Goal: Task Accomplishment & Management: Complete application form

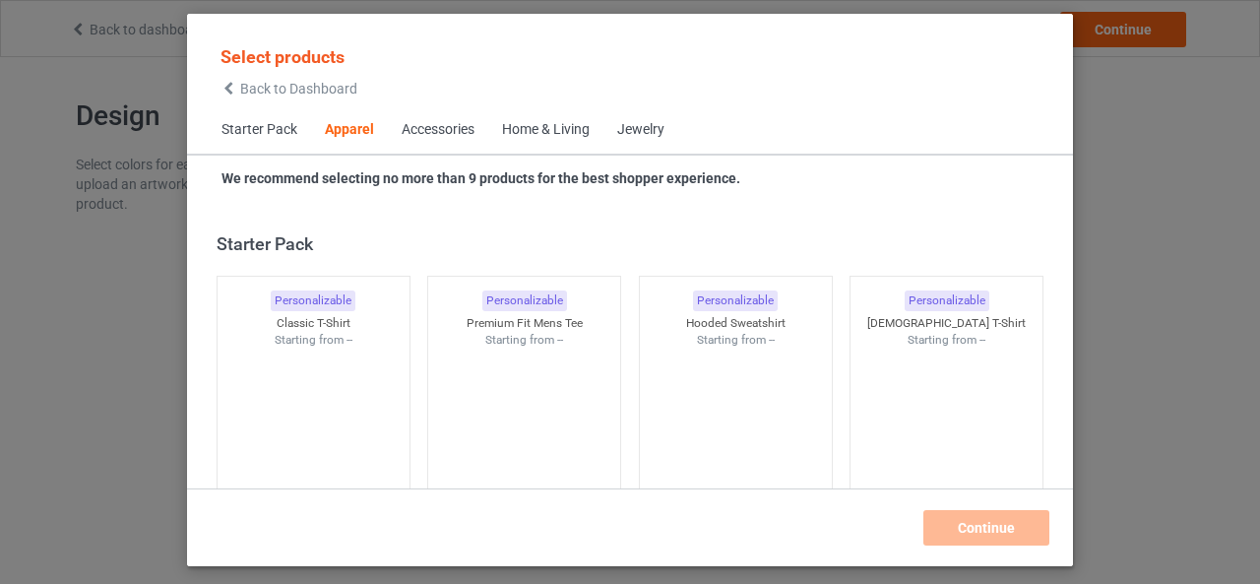
scroll to position [733, 0]
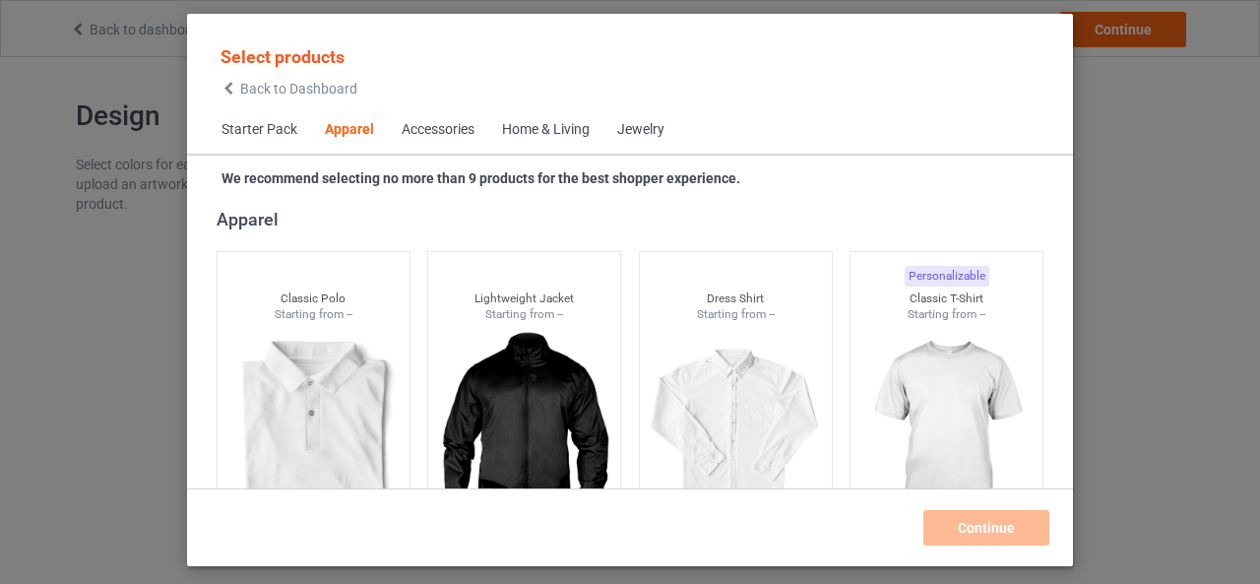
click at [431, 146] on span "Accessories" at bounding box center [438, 129] width 100 height 47
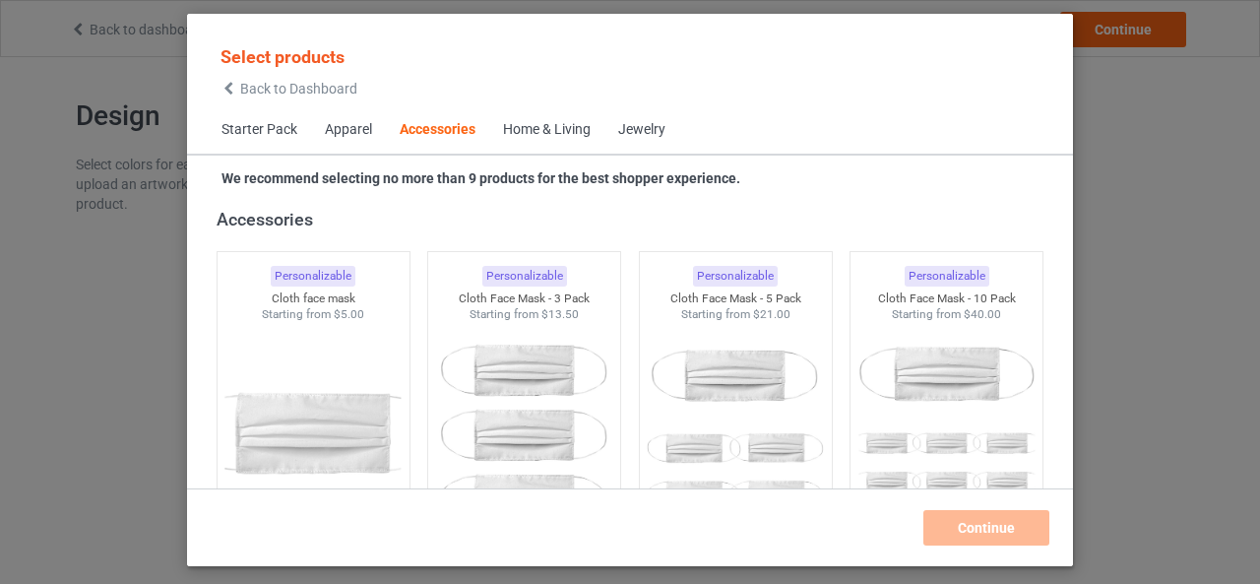
click at [549, 137] on div "Home & Living" at bounding box center [547, 130] width 88 height 20
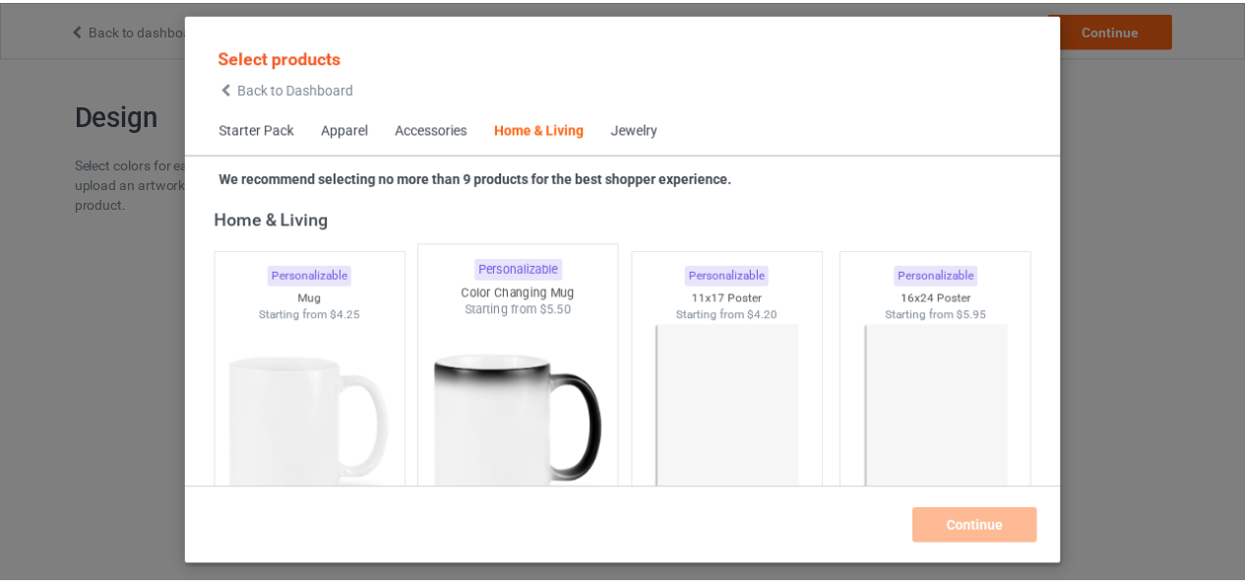
scroll to position [8960, 0]
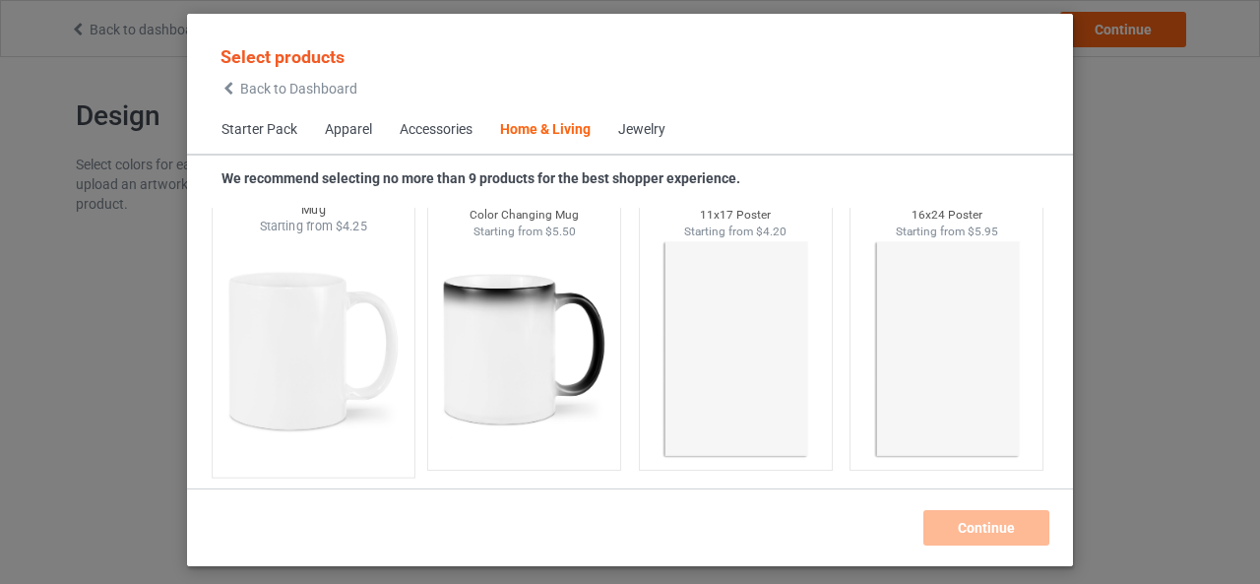
click at [308, 349] on img at bounding box center [312, 350] width 185 height 231
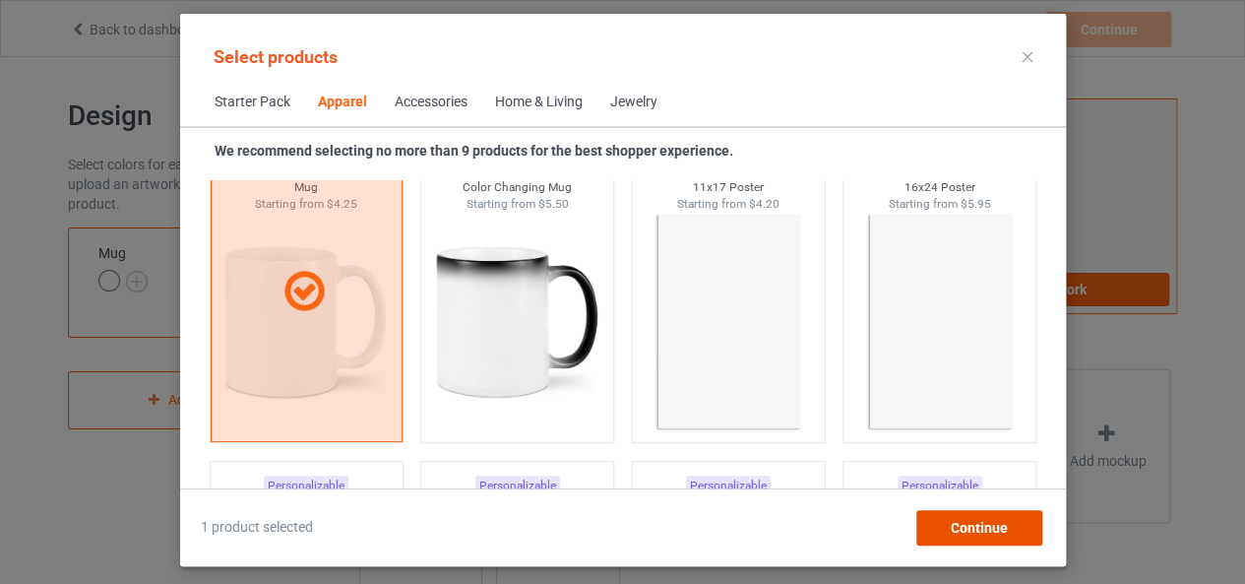
click at [959, 529] on span "Continue" at bounding box center [978, 528] width 57 height 16
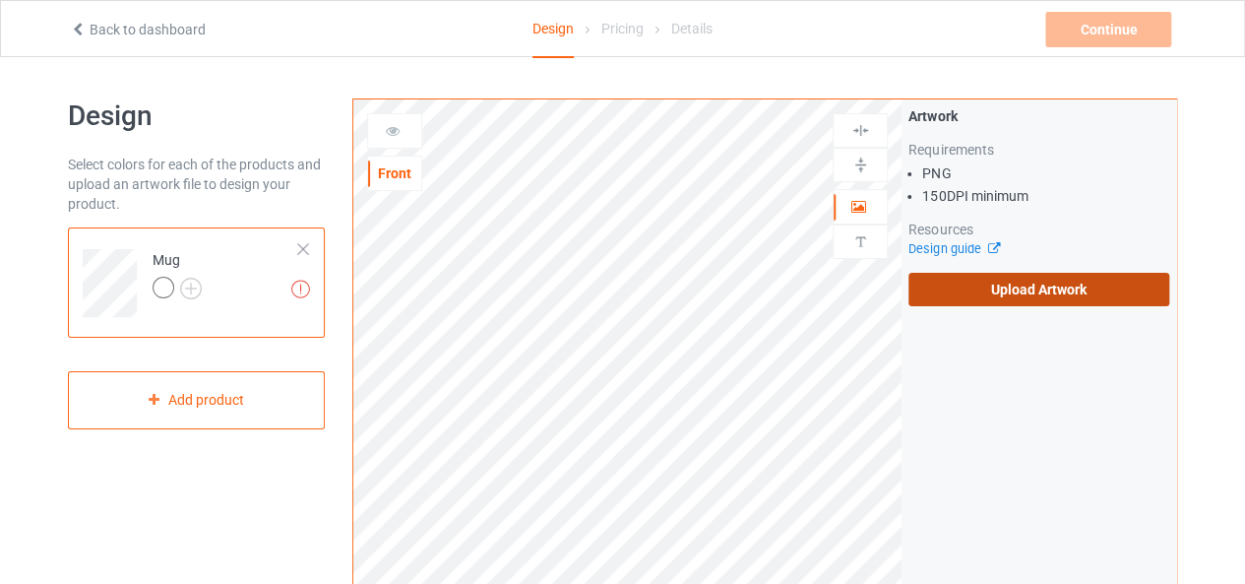
click at [982, 291] on label "Upload Artwork" at bounding box center [1038, 289] width 261 height 33
click at [0, 0] on input "Upload Artwork" at bounding box center [0, 0] width 0 height 0
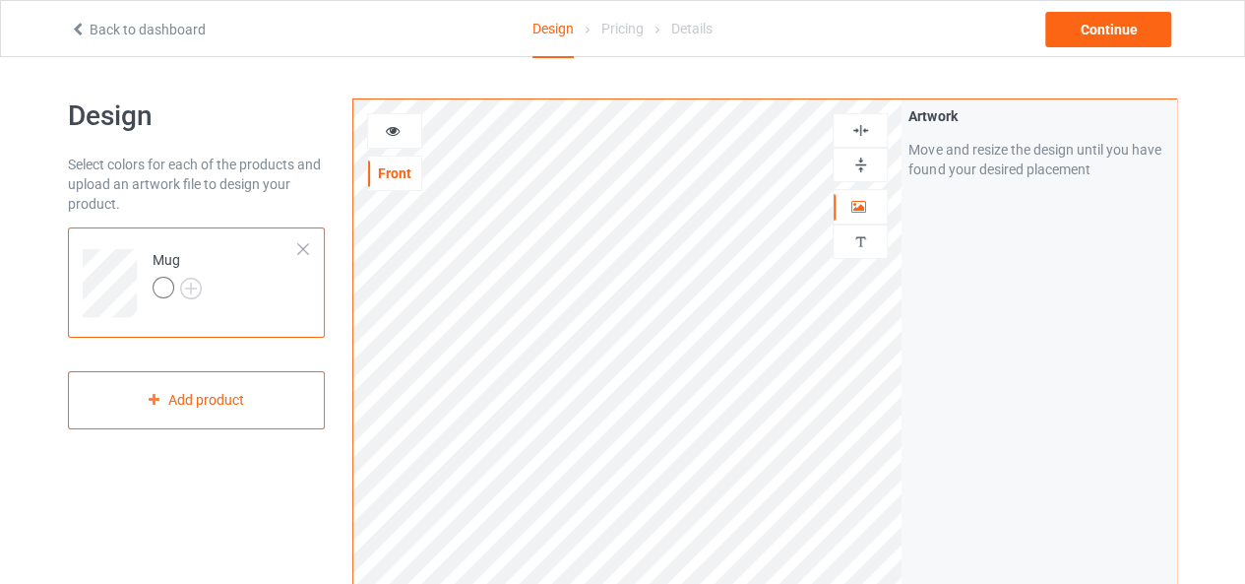
click at [400, 127] on icon at bounding box center [393, 128] width 17 height 14
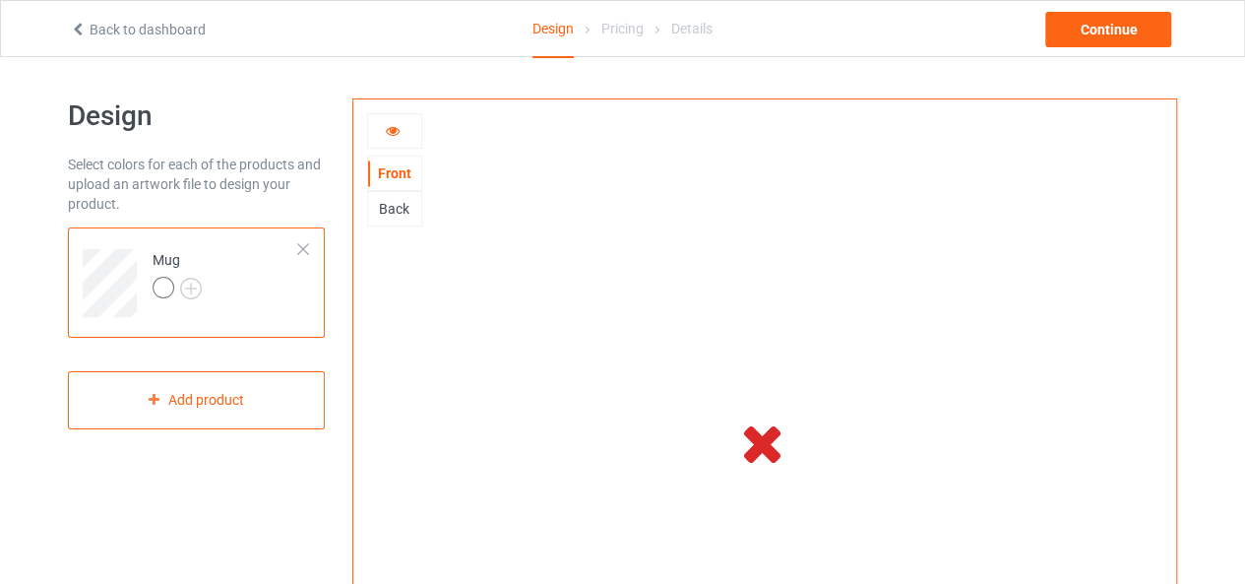
click at [402, 137] on div at bounding box center [394, 131] width 53 height 20
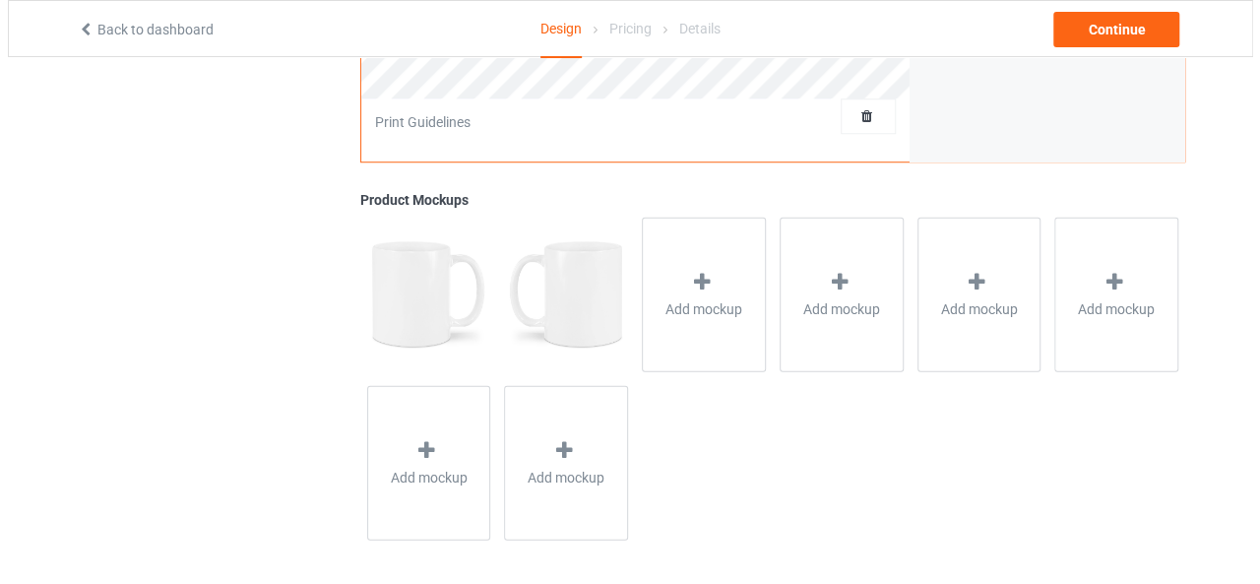
scroll to position [689, 0]
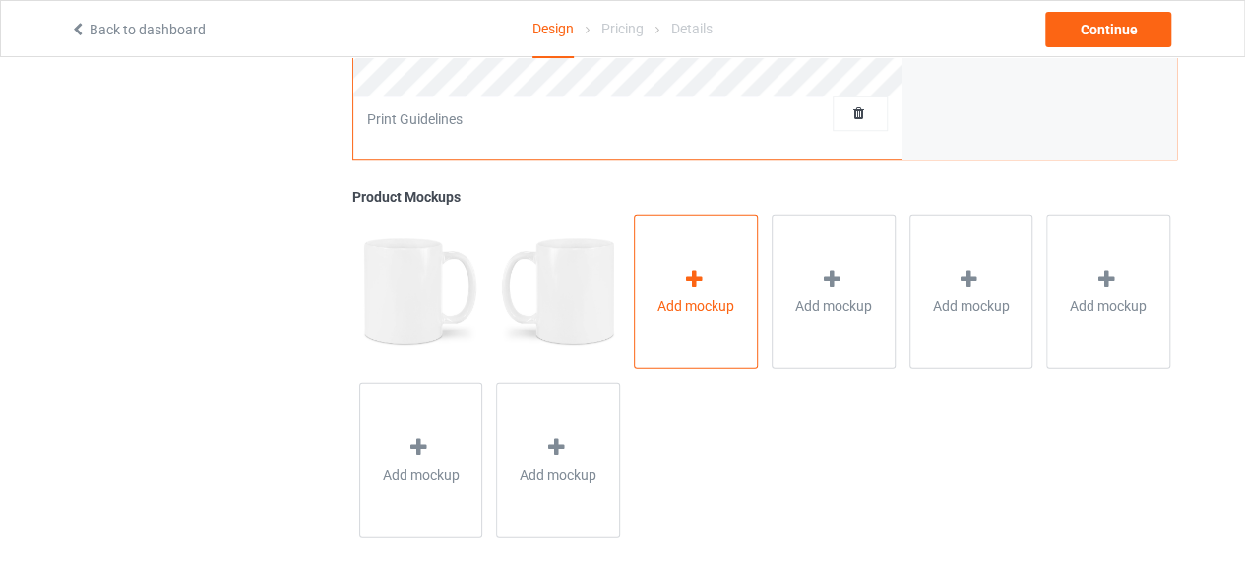
click at [718, 280] on div "Add mockup" at bounding box center [696, 291] width 124 height 155
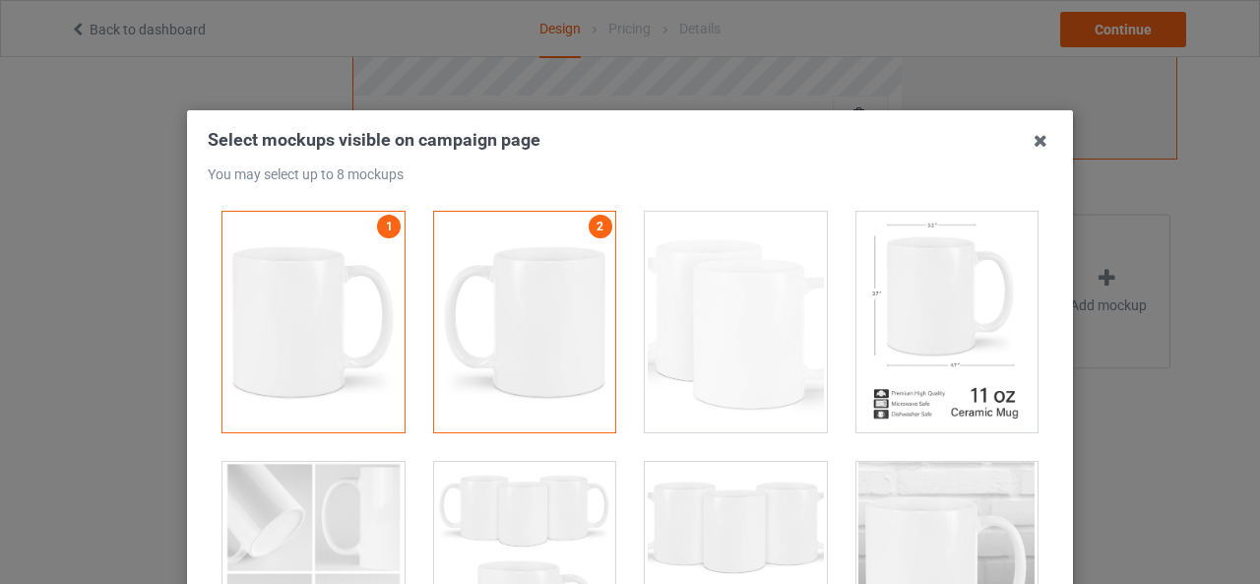
click at [752, 379] on div at bounding box center [736, 322] width 182 height 220
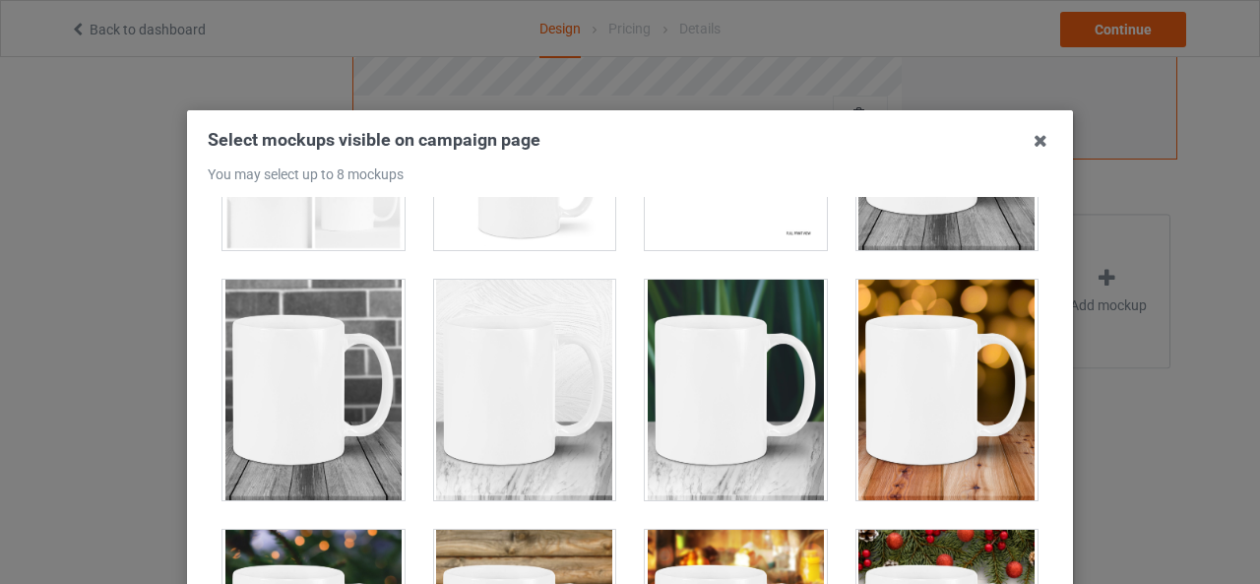
scroll to position [434, 0]
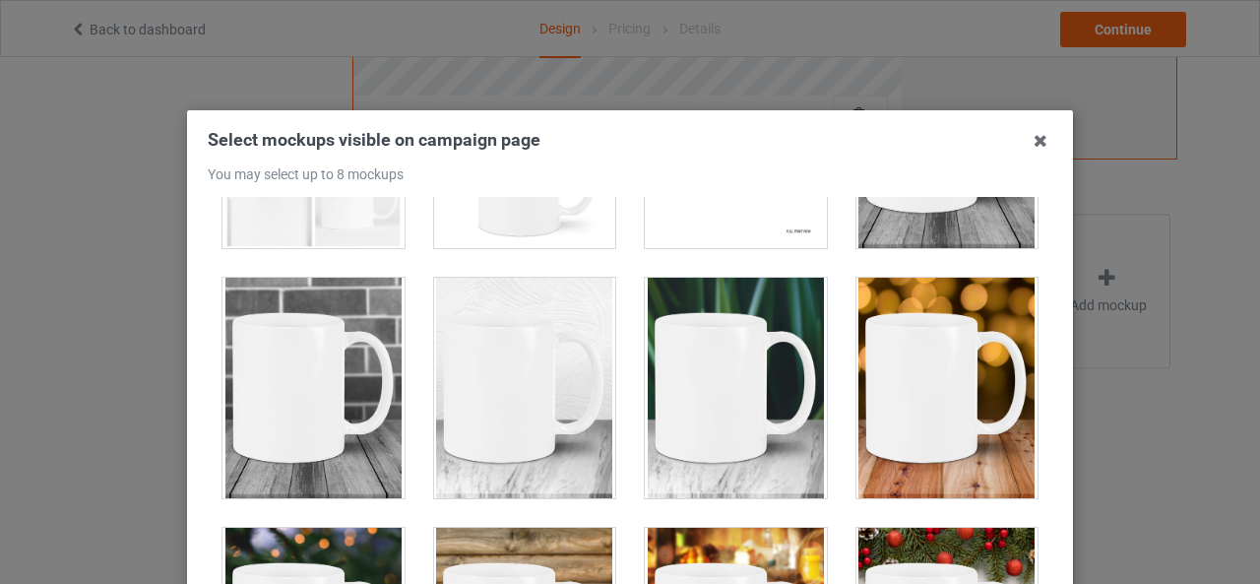
click at [748, 380] on div at bounding box center [736, 388] width 182 height 220
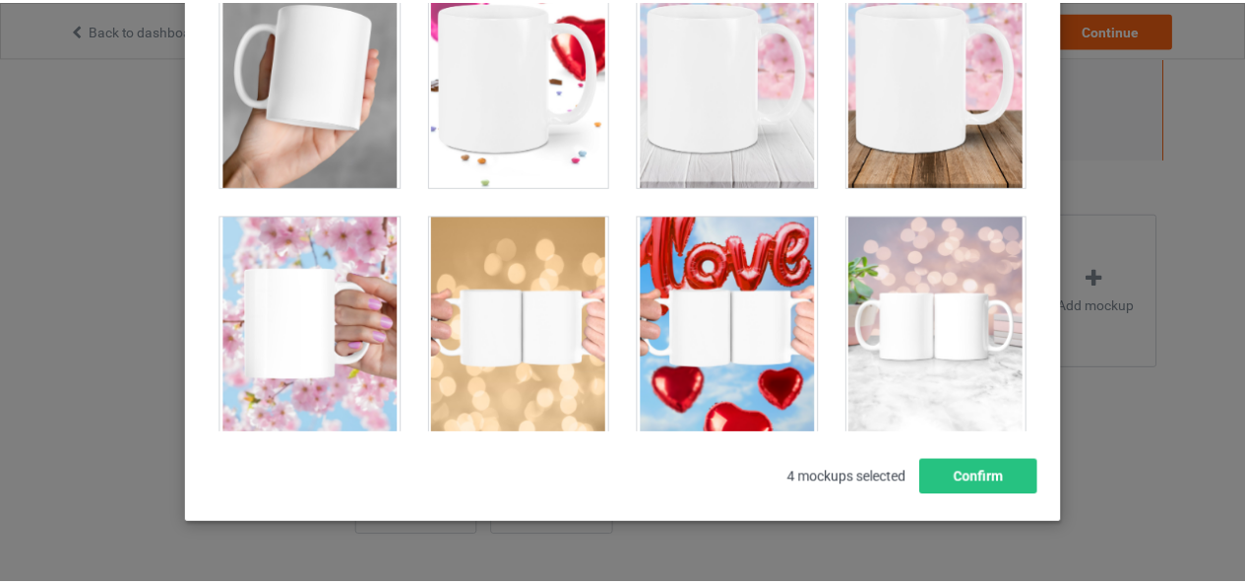
scroll to position [280, 0]
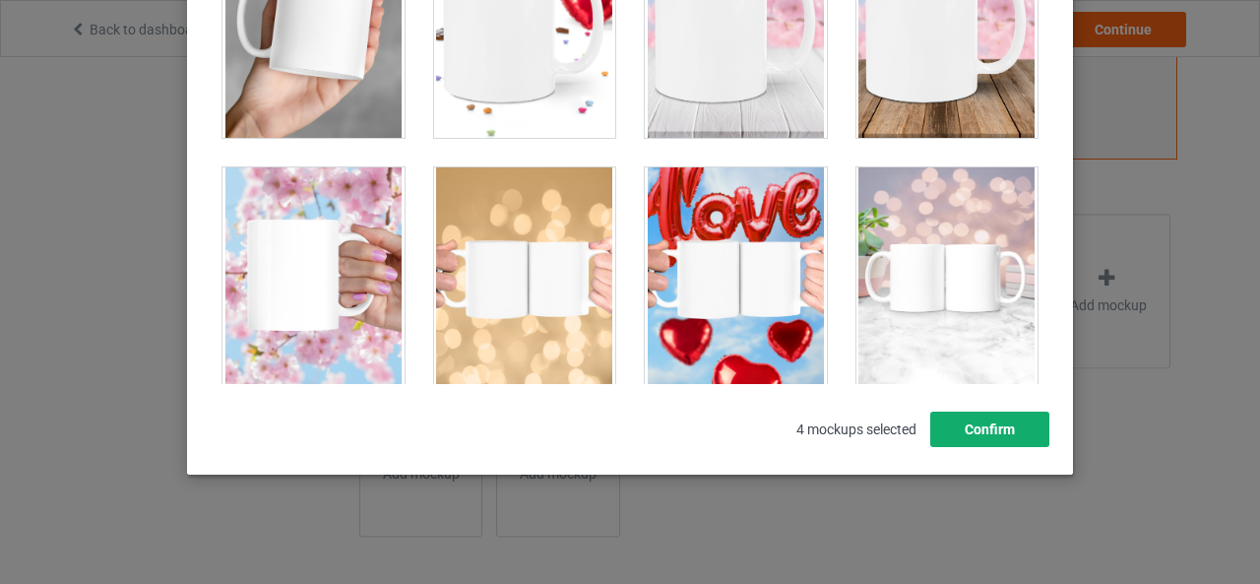
click at [936, 415] on button "Confirm" at bounding box center [989, 428] width 119 height 35
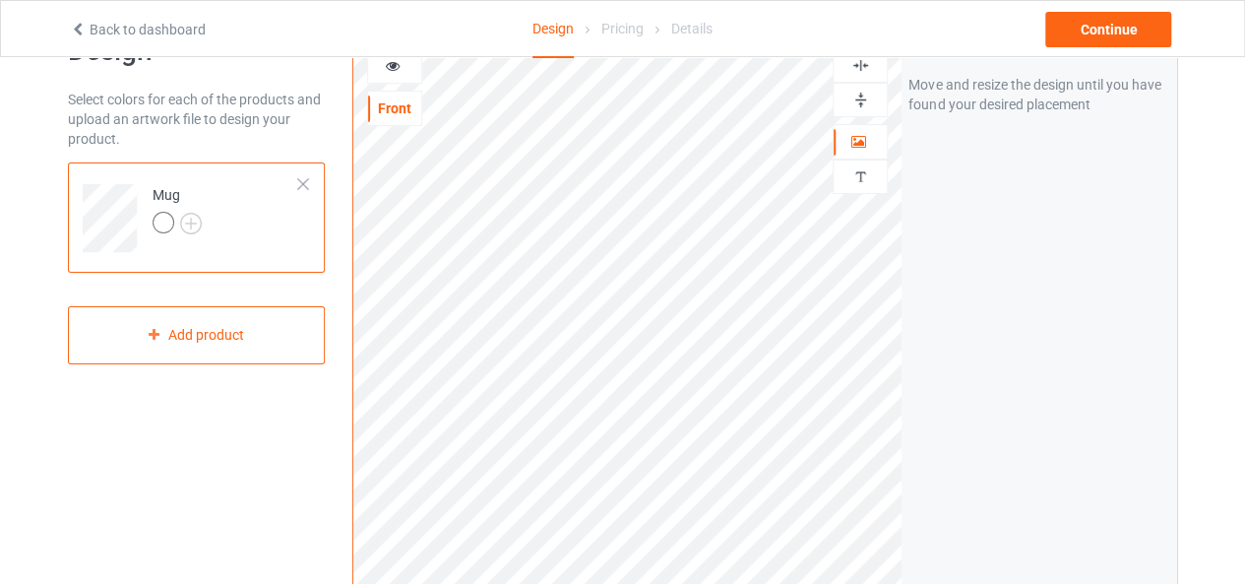
scroll to position [0, 0]
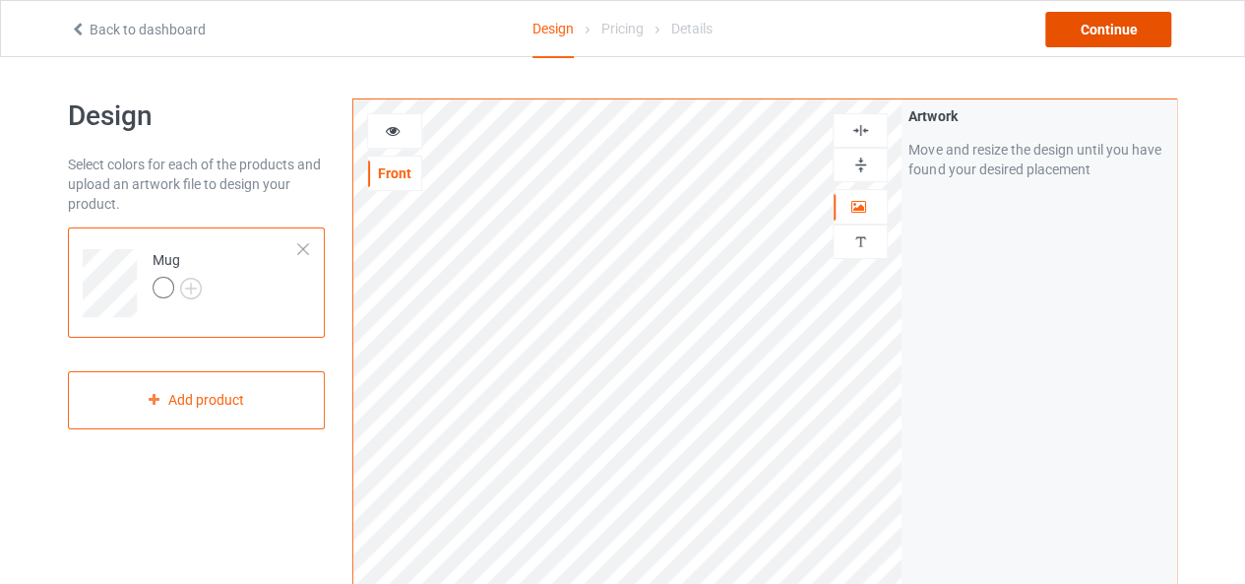
click at [1090, 34] on div "Continue" at bounding box center [1108, 29] width 126 height 35
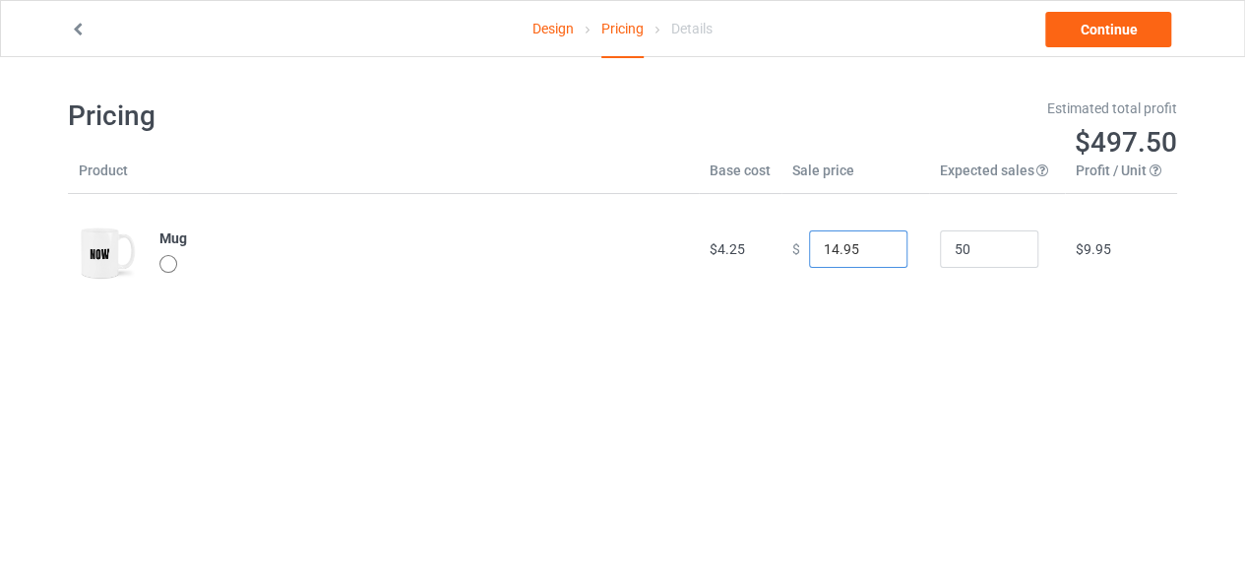
drag, startPoint x: 856, startPoint y: 250, endPoint x: 817, endPoint y: 252, distance: 39.4
click at [817, 252] on input "14.95" at bounding box center [858, 248] width 98 height 37
type input "123.00"
click at [1090, 32] on link "Continue" at bounding box center [1108, 29] width 126 height 35
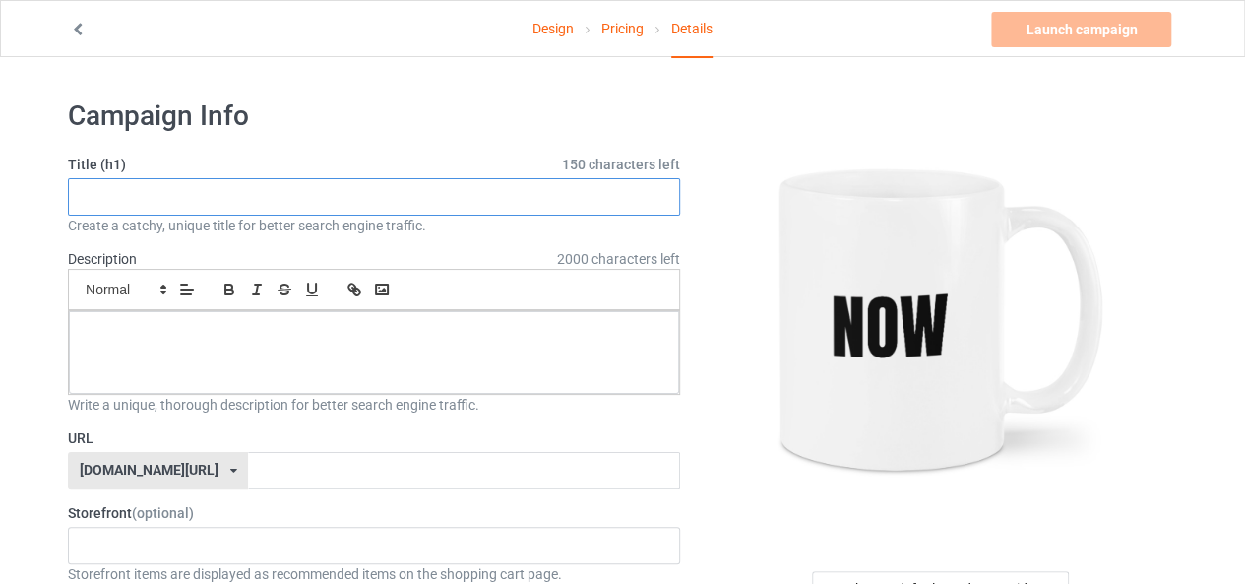
click at [466, 206] on input "text" at bounding box center [374, 196] width 612 height 37
type input "Now The White Mug"
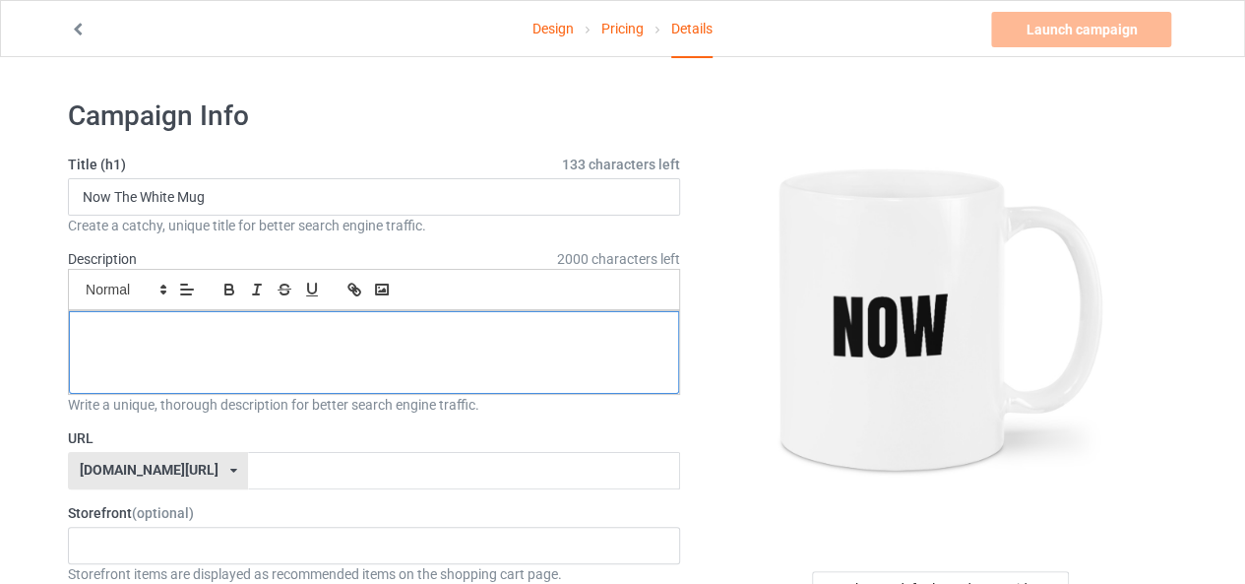
click at [415, 342] on div at bounding box center [374, 352] width 610 height 83
click at [181, 468] on div "[DOMAIN_NAME][URL] [DOMAIN_NAME][URL] 587d0d41cee36fd012c64a69" at bounding box center [158, 470] width 180 height 37
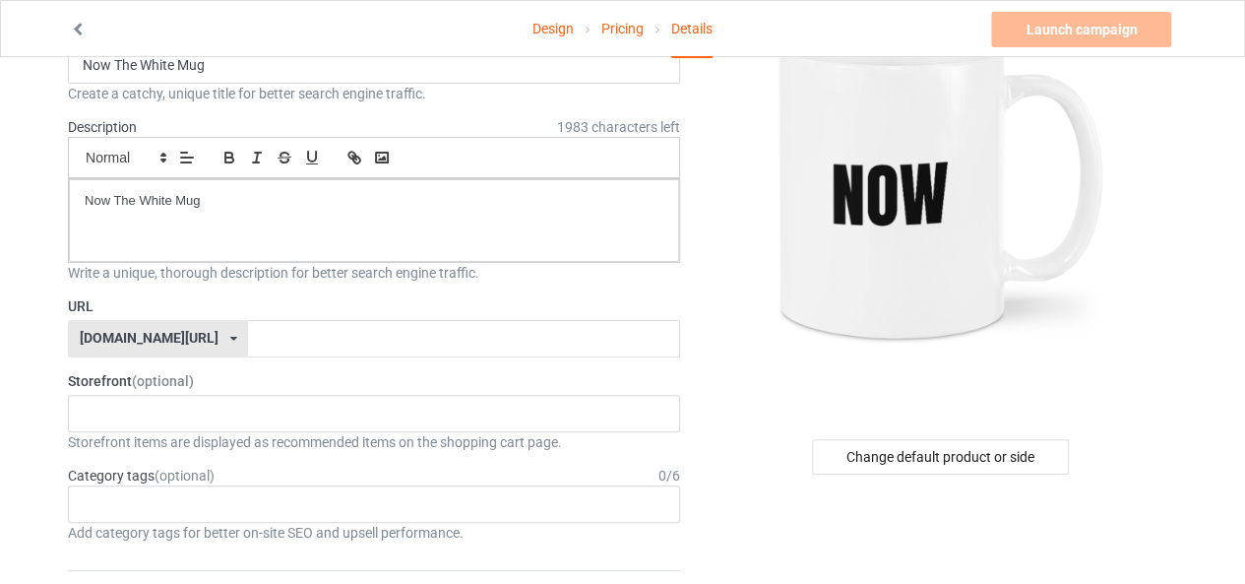
scroll to position [154, 0]
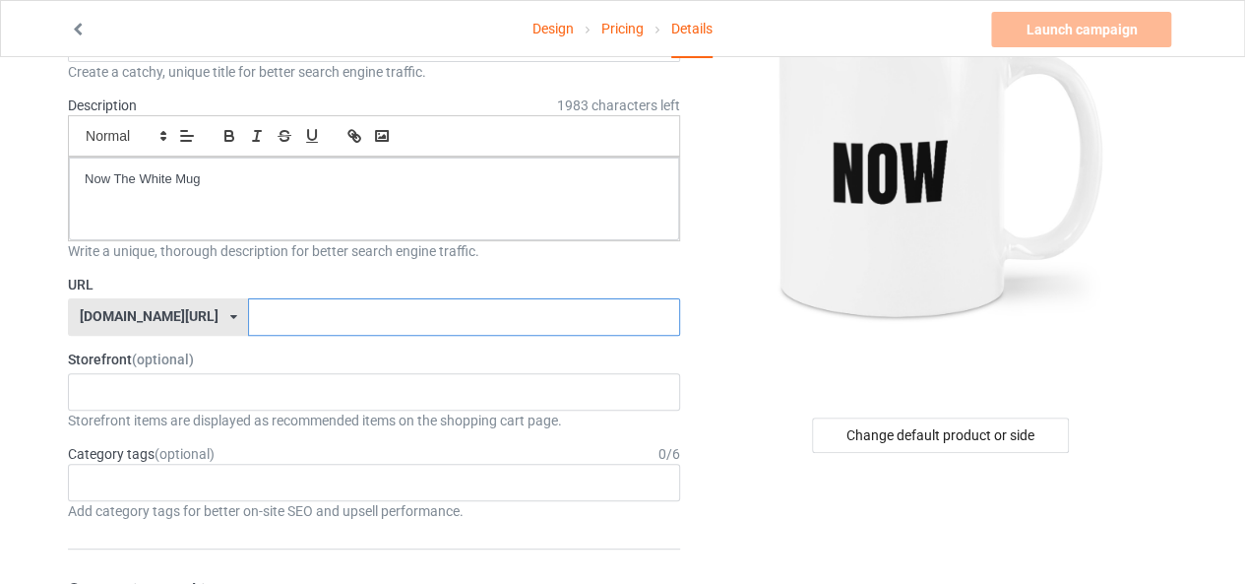
click at [293, 306] on input "text" at bounding box center [463, 316] width 431 height 37
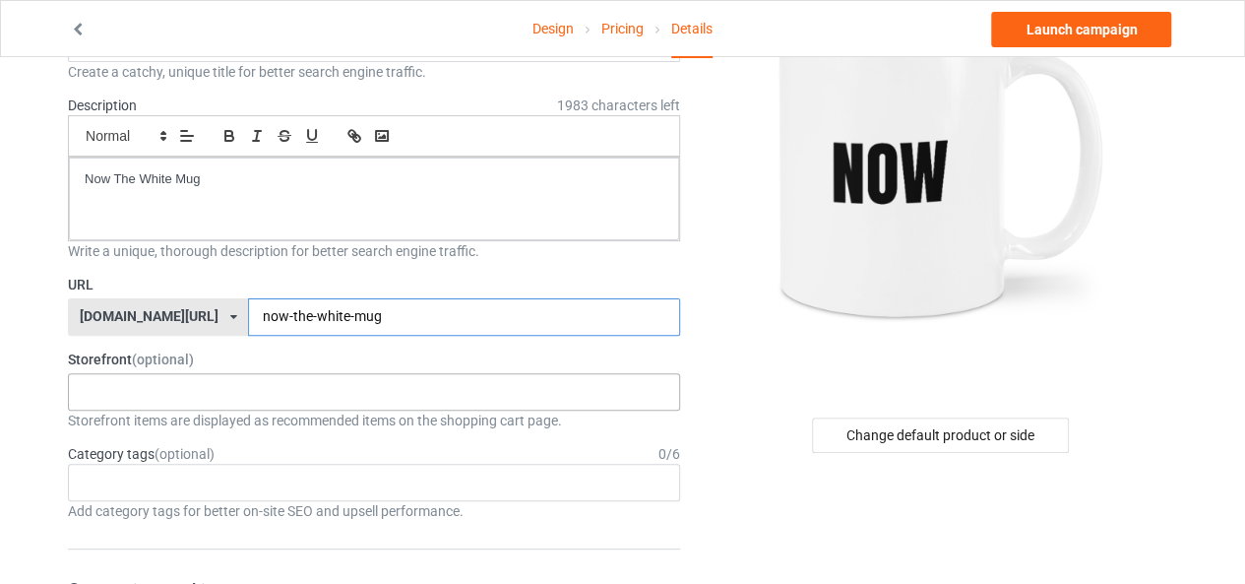
type input "now-the-white-mug"
click at [336, 390] on div "Omni Goodies [PERSON_NAME]'s Dream House 6565a78505ff29002f7872ea 655e30442ec7b…" at bounding box center [374, 391] width 612 height 37
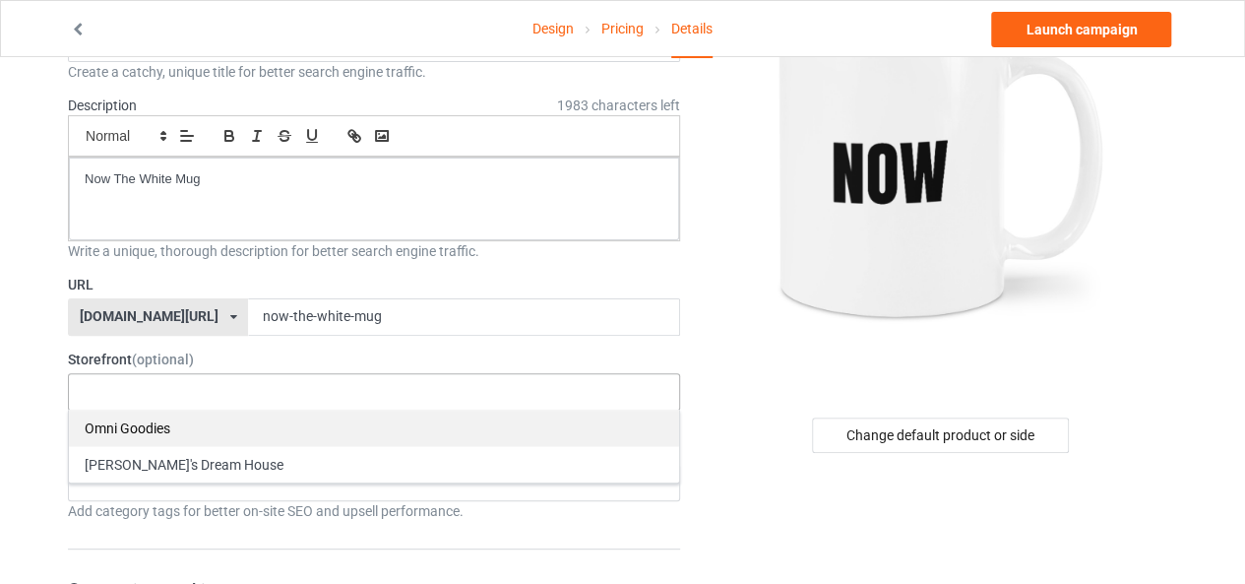
click at [163, 426] on div "Omni Goodies" at bounding box center [374, 427] width 610 height 36
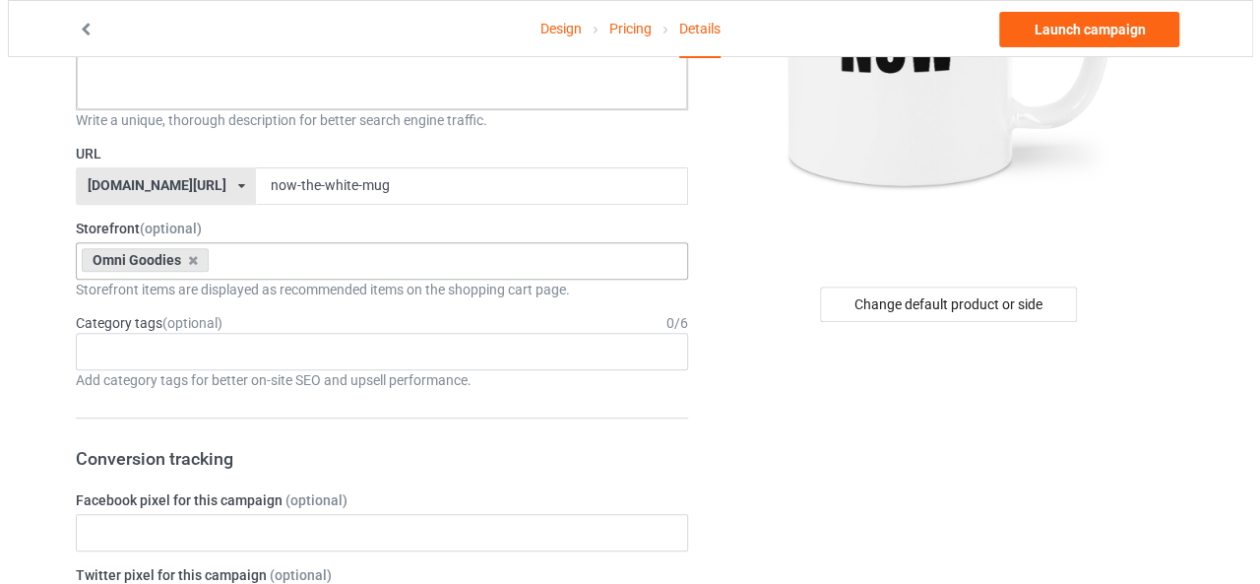
scroll to position [0, 0]
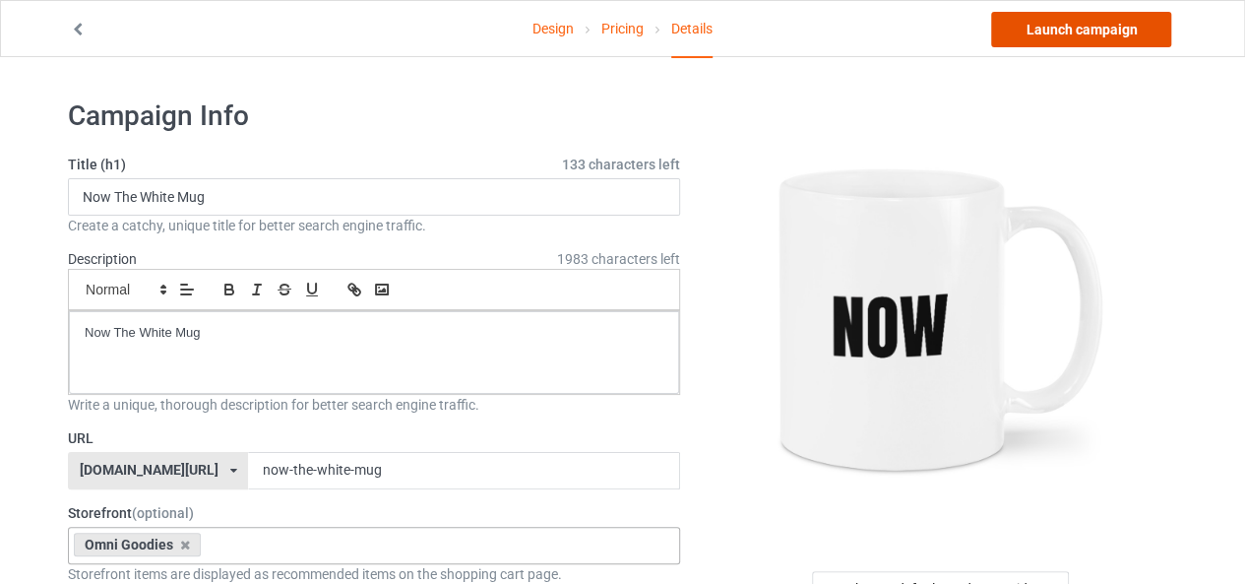
click at [1047, 31] on link "Launch campaign" at bounding box center [1081, 29] width 180 height 35
